Goal: Task Accomplishment & Management: Complete application form

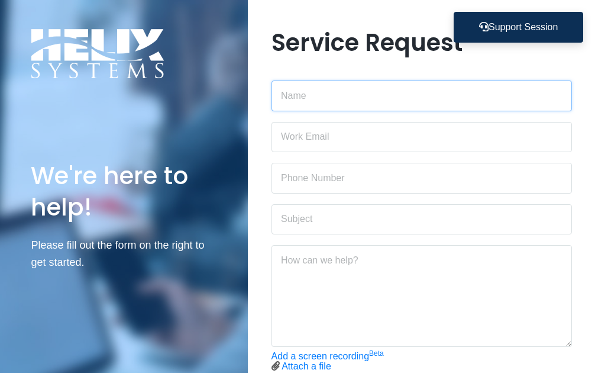
click at [306, 96] on input "text" at bounding box center [422, 95] width 301 height 31
type input "[PERSON_NAME]"
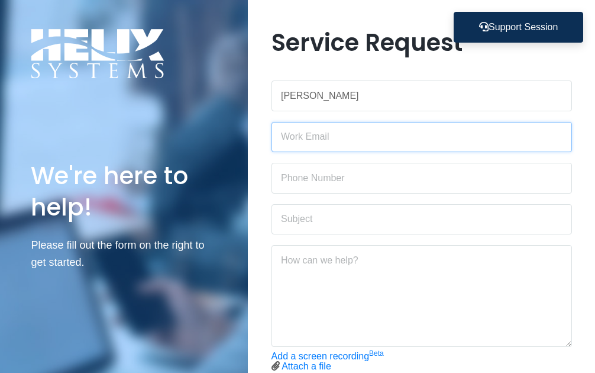
click at [292, 137] on input "email" at bounding box center [422, 137] width 301 height 31
type input "H"
type input "[PERSON_NAME][EMAIL_ADDRESS][DOMAIN_NAME]"
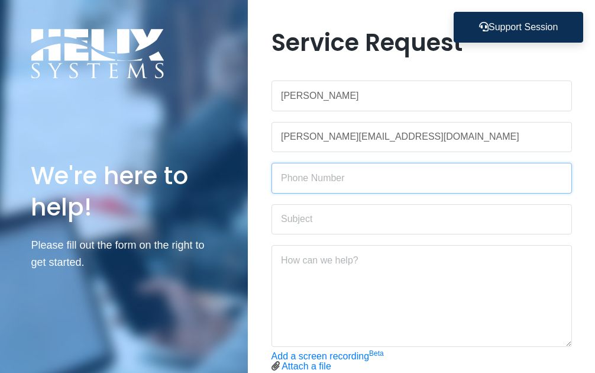
click at [302, 179] on input "text" at bounding box center [422, 178] width 301 height 31
type input "3472273330"
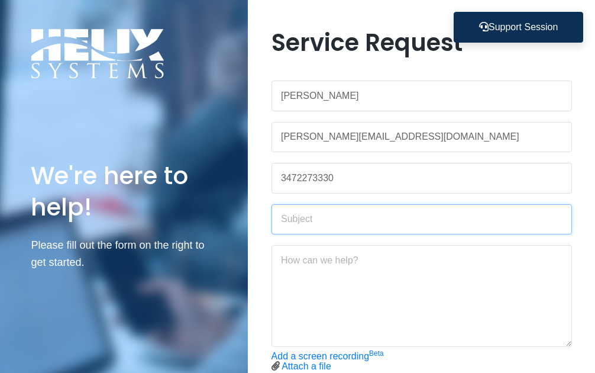
click at [348, 225] on input "text" at bounding box center [422, 219] width 301 height 31
type input "Dropbox Subscriptions / File Transfers"
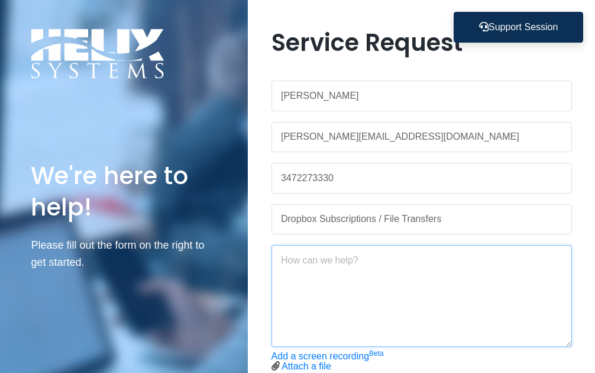
click at [377, 260] on textarea at bounding box center [422, 296] width 301 height 102
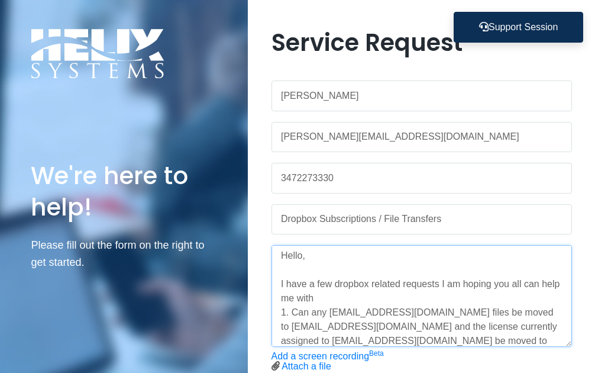
scroll to position [7, 0]
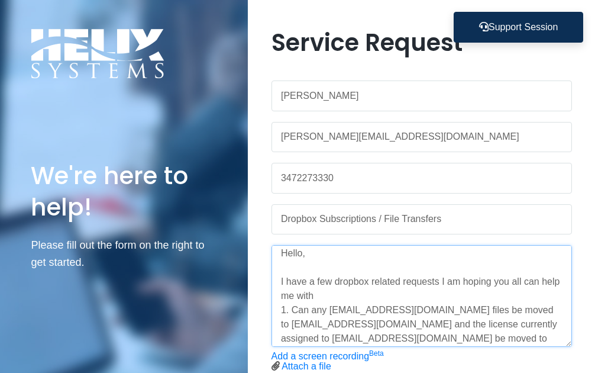
drag, startPoint x: 419, startPoint y: 337, endPoint x: 390, endPoint y: 333, distance: 28.7
click at [390, 333] on textarea "Hello, I have a few dropbox related requests I am hoping you all can help me wi…" at bounding box center [422, 296] width 301 height 102
click at [527, 344] on textarea "Hello, I have a few dropbox related requests I am hoping you all can help me wi…" at bounding box center [422, 296] width 301 height 102
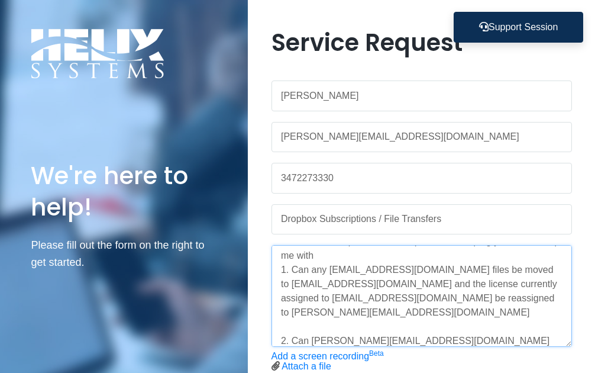
scroll to position [62, 0]
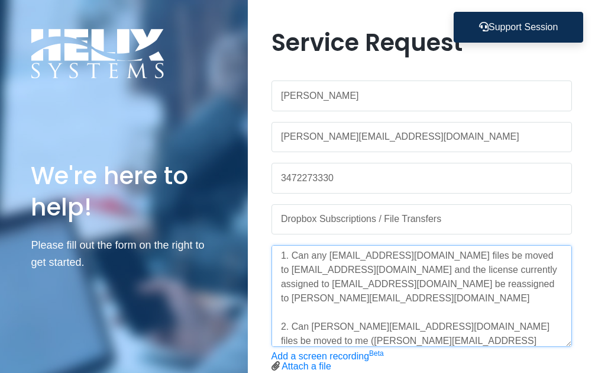
click at [531, 284] on textarea "Hello, I have a few dropbox related requests I am hoping you all can help me wi…" at bounding box center [422, 296] width 301 height 102
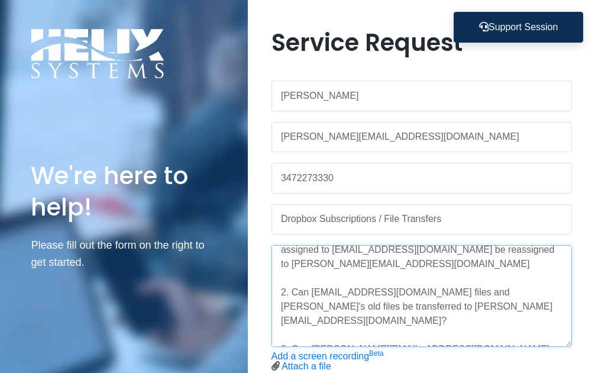
scroll to position [114, 0]
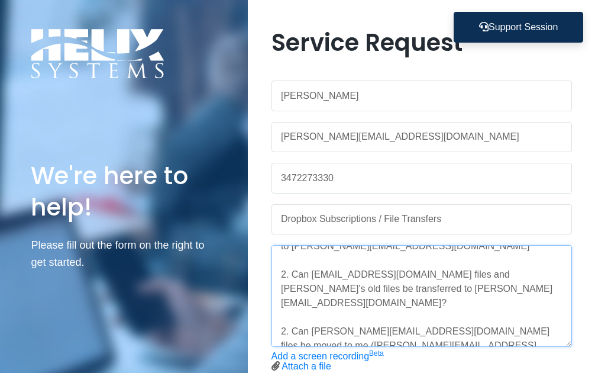
click at [551, 302] on textarea "Hello, I have a few dropbox related requests I am hoping you all can help me wi…" at bounding box center [422, 296] width 301 height 102
click at [286, 305] on textarea "Hello, I have a few dropbox related requests I am hoping you all can help me wi…" at bounding box center [422, 296] width 301 height 102
click at [555, 301] on textarea "Hello, I have a few dropbox related requests I am hoping you all can help me wi…" at bounding box center [422, 296] width 301 height 102
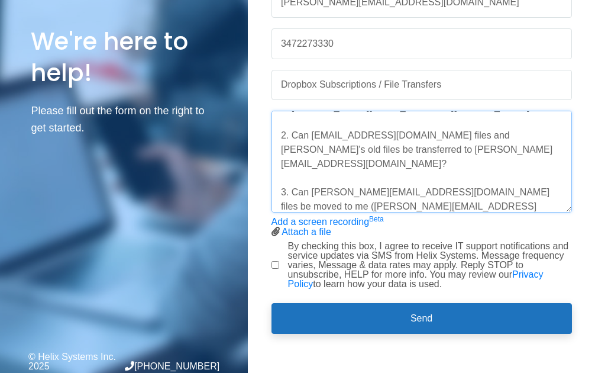
scroll to position [135, 0]
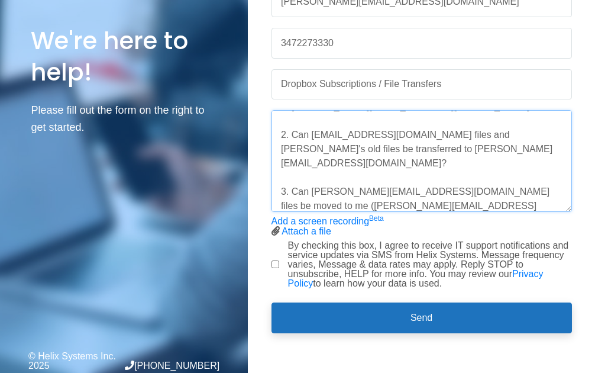
type textarea "Hello, I have a few dropbox related requests I am hoping you all can help me wi…"
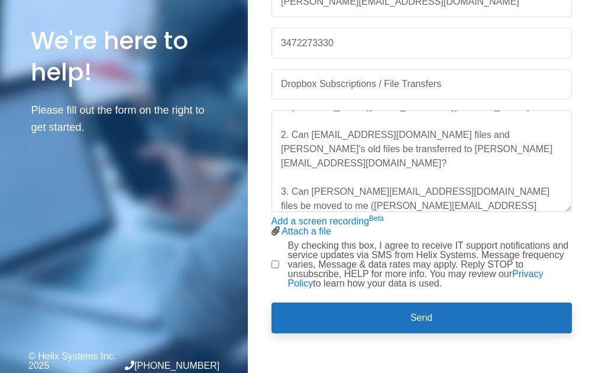
click at [273, 260] on input "By checking this box, I agree to receive IT support notifications and service u…" at bounding box center [276, 264] width 8 height 8
checkbox input "true"
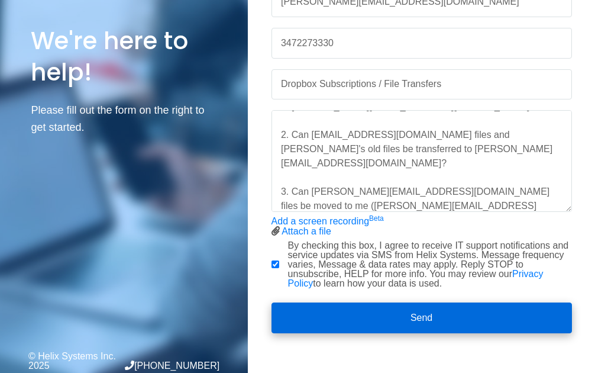
click at [411, 317] on button "Send" at bounding box center [422, 317] width 301 height 31
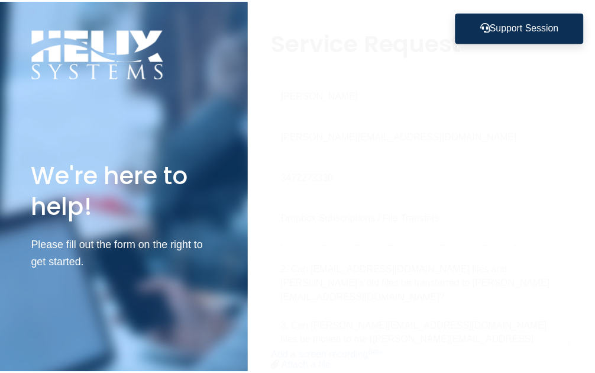
scroll to position [0, 0]
